Goal: Find specific page/section: Find specific page/section

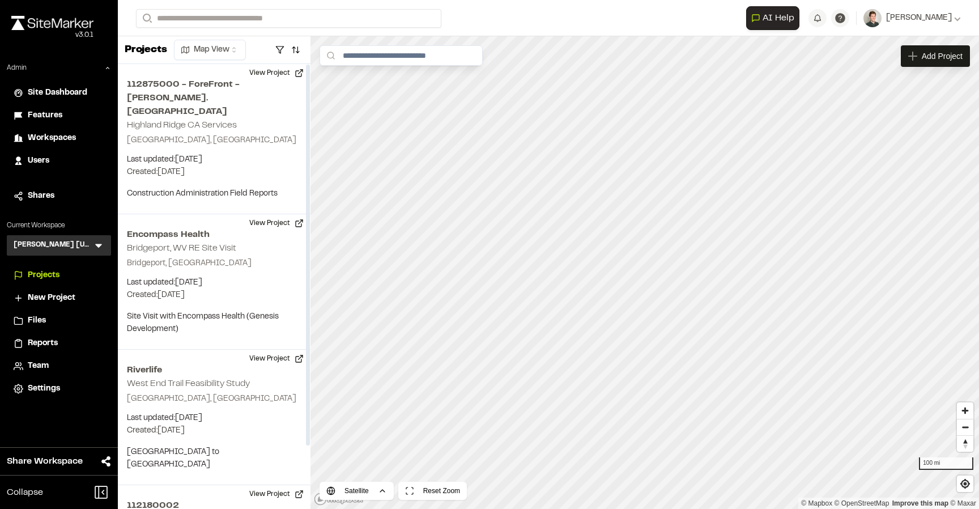
click at [92, 244] on h3 "[PERSON_NAME] [US_STATE]" at bounding box center [53, 245] width 79 height 11
click at [100, 245] on icon at bounding box center [98, 246] width 7 height 4
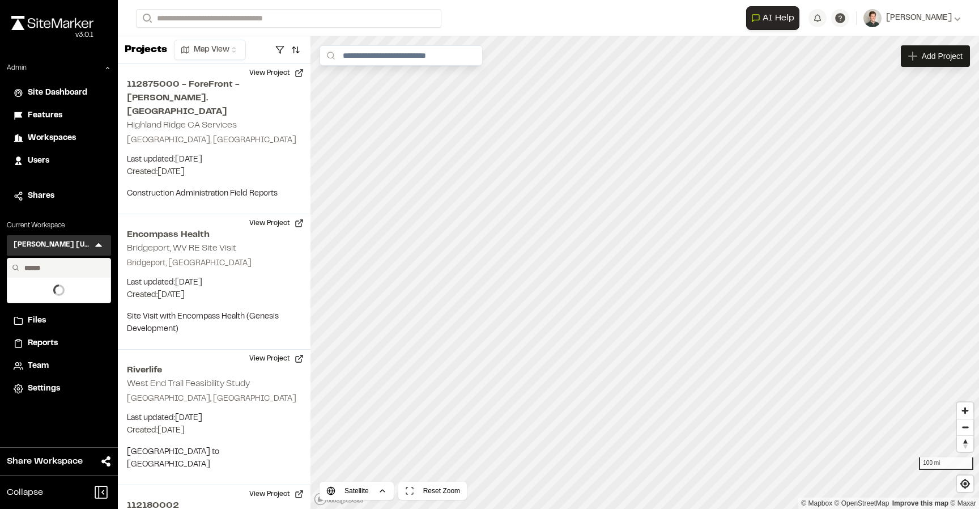
click at [65, 266] on input "text" at bounding box center [63, 267] width 86 height 19
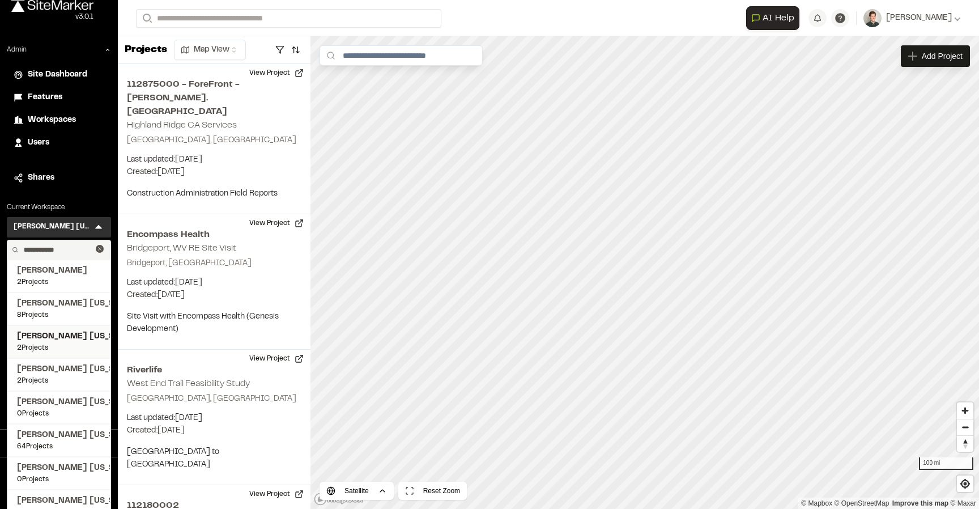
scroll to position [32, 0]
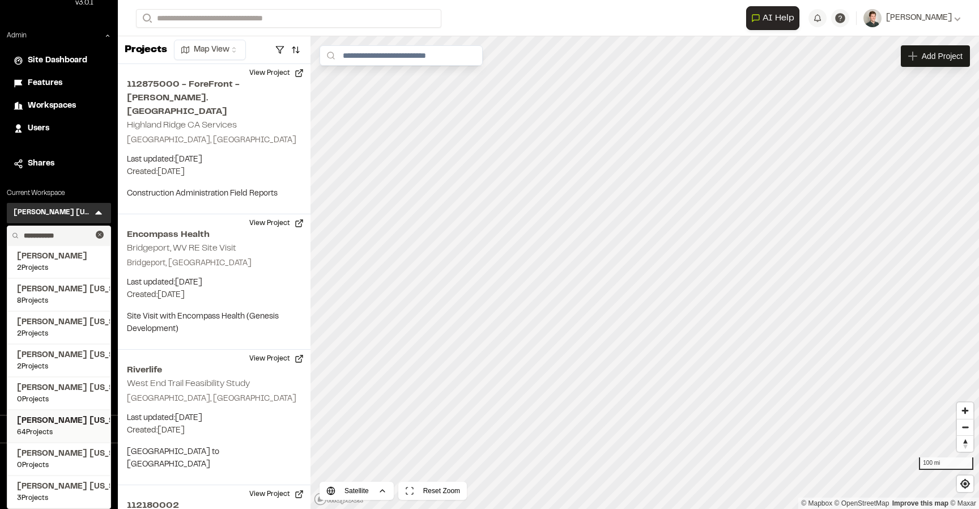
type input "**********"
click at [46, 434] on span "64 Projects" at bounding box center [59, 432] width 84 height 10
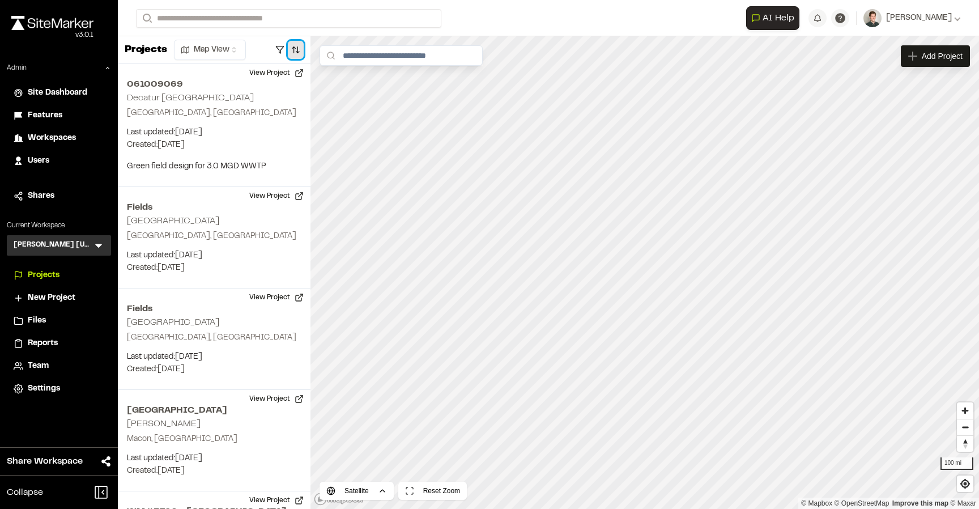
click at [299, 52] on button "button" at bounding box center [296, 50] width 16 height 18
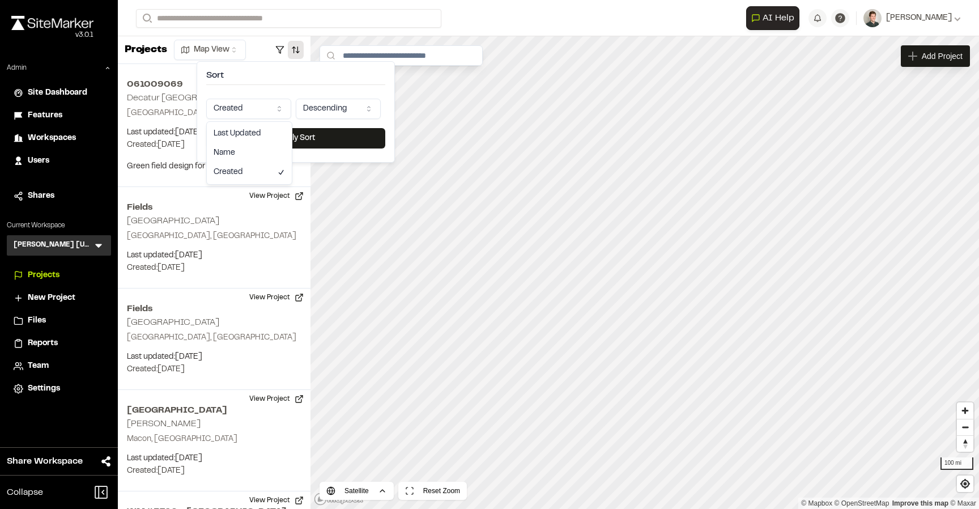
click at [253, 107] on html "Close sidebar v 3.0.1 Admin Site Dashboard Features Workspaces Users Shares Cur…" at bounding box center [489, 254] width 979 height 509
click at [255, 139] on button "Apply Sort" at bounding box center [295, 138] width 179 height 20
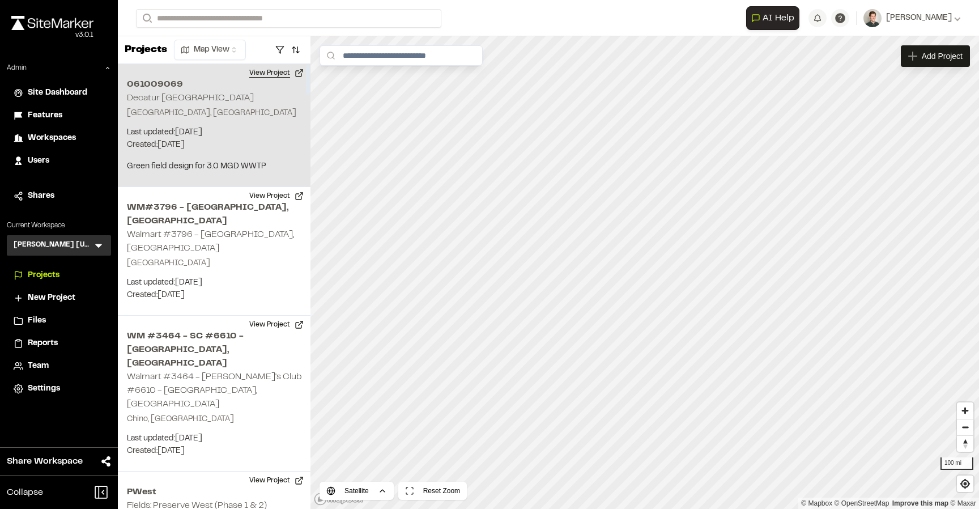
click at [276, 78] on button "View Project" at bounding box center [276, 73] width 68 height 18
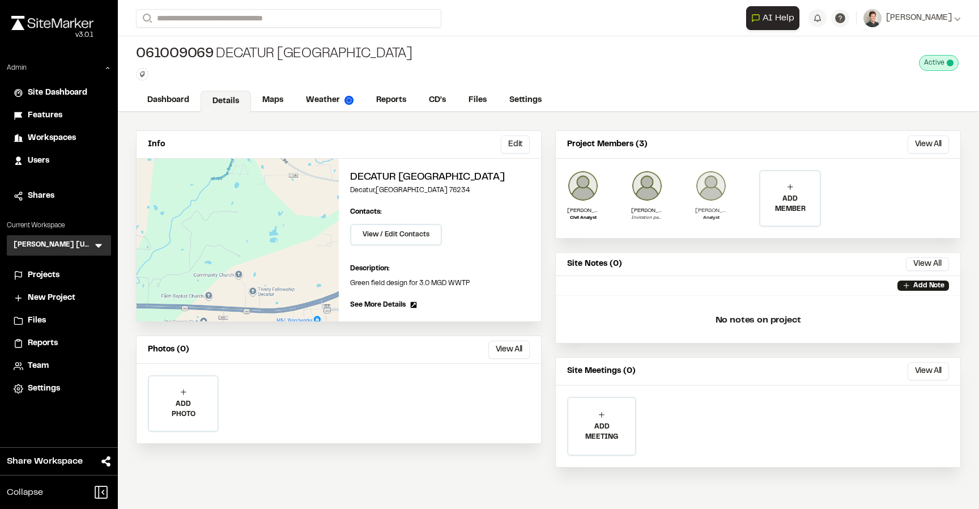
click at [714, 189] on img at bounding box center [711, 186] width 32 height 32
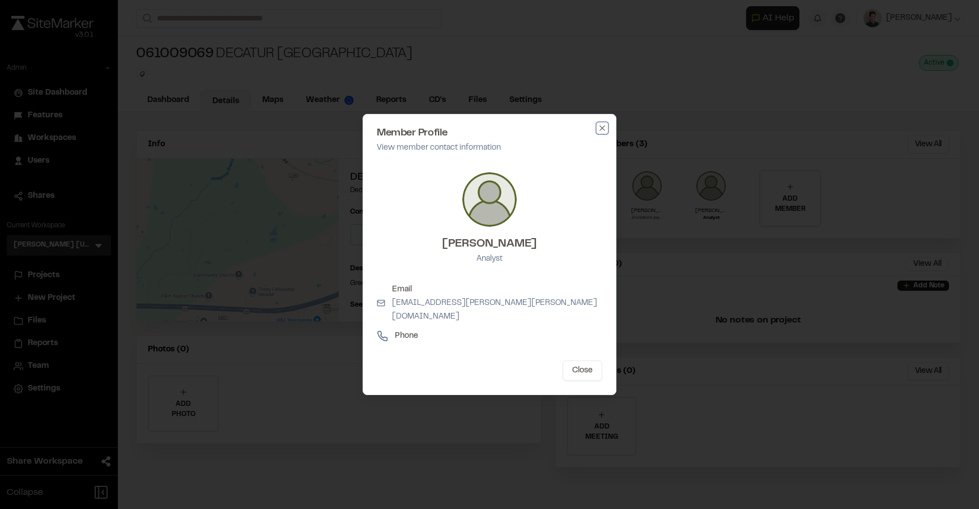
click at [599, 133] on icon "button" at bounding box center [602, 128] width 9 height 9
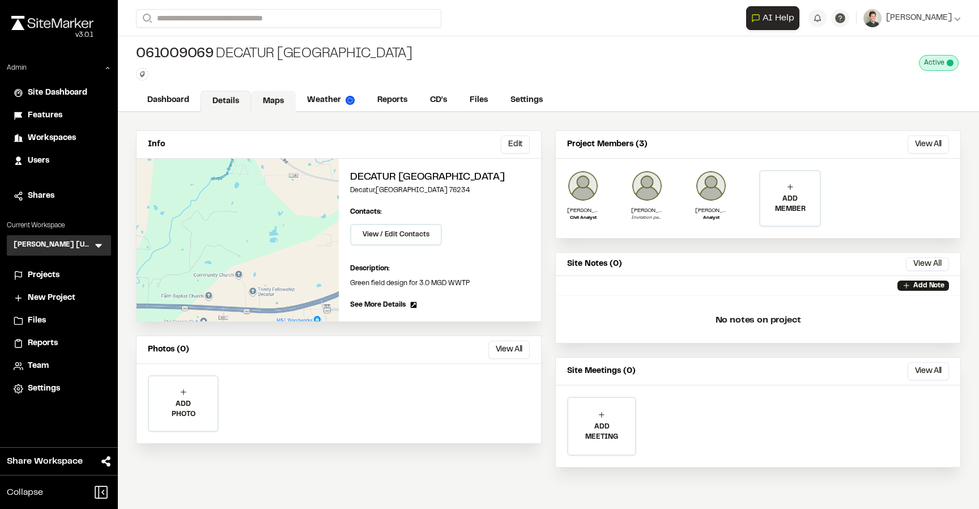
click at [271, 100] on link "Maps" at bounding box center [273, 102] width 45 height 22
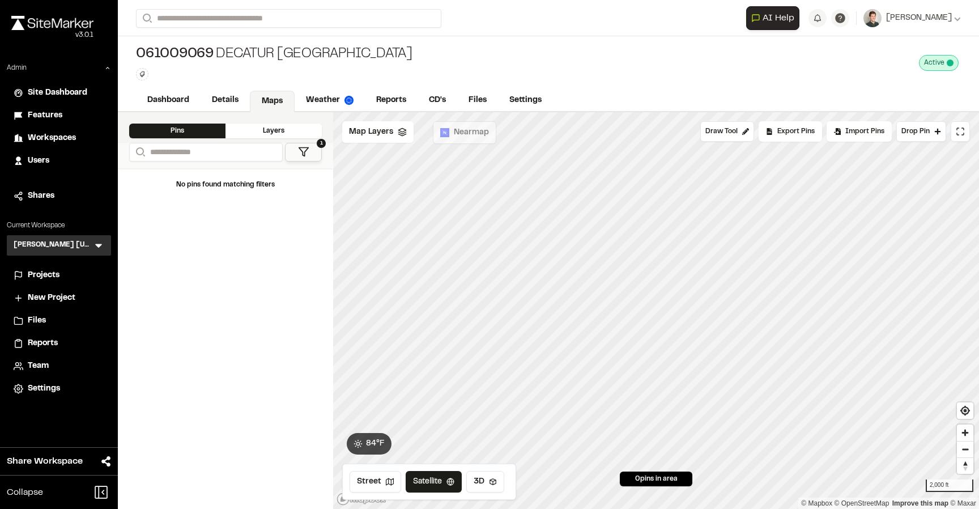
click at [570, 40] on div "061009069 Decatur North WWTP Type Enter or comma to add tag. Active Deactivate …" at bounding box center [548, 62] width 861 height 53
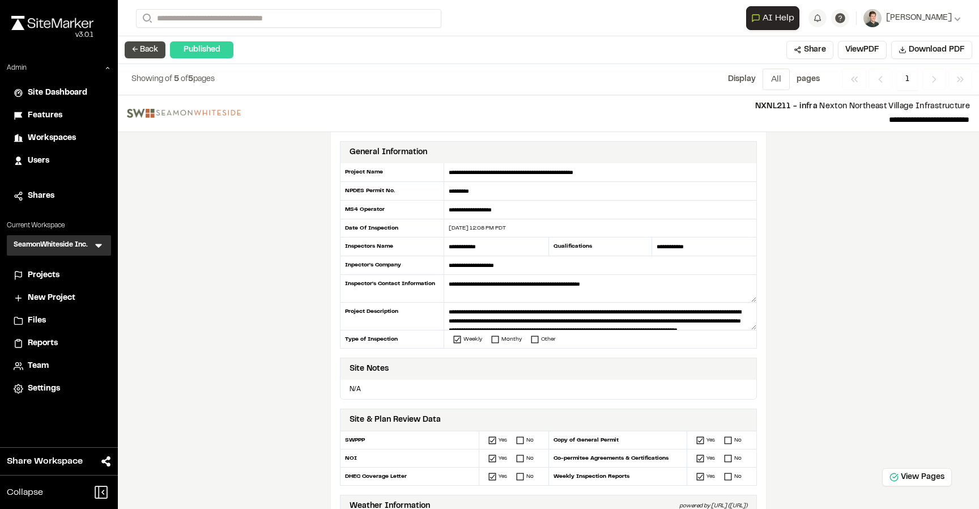
click at [139, 50] on button "← Back" at bounding box center [145, 49] width 41 height 17
click at [142, 49] on button "← Back" at bounding box center [145, 49] width 41 height 17
